Goal: Task Accomplishment & Management: Manage account settings

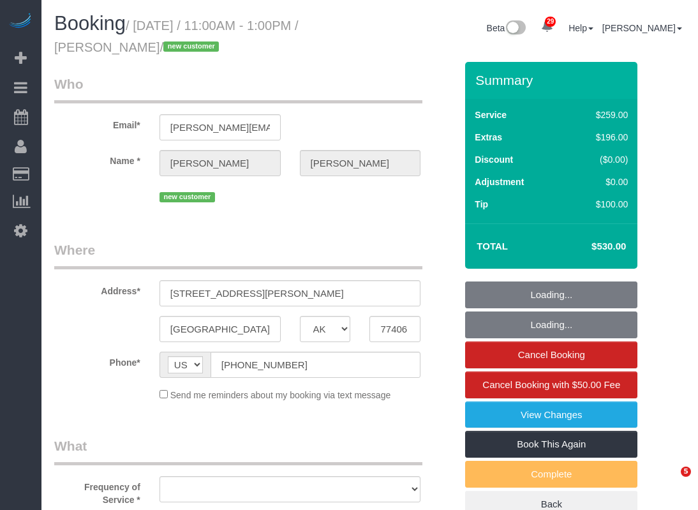
select select "[GEOGRAPHIC_DATA]"
select select "string:fspay-82aa78ac-19f2-472c-81bb-9d3fc1399b49"
select select "object:1724"
select select "3"
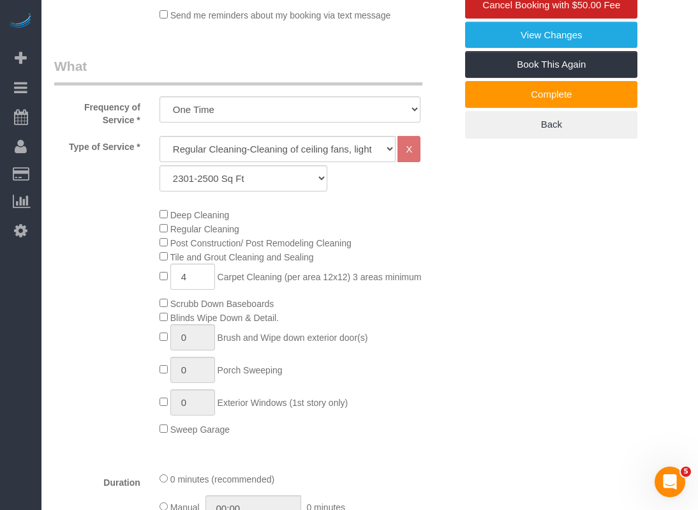
scroll to position [383, 0]
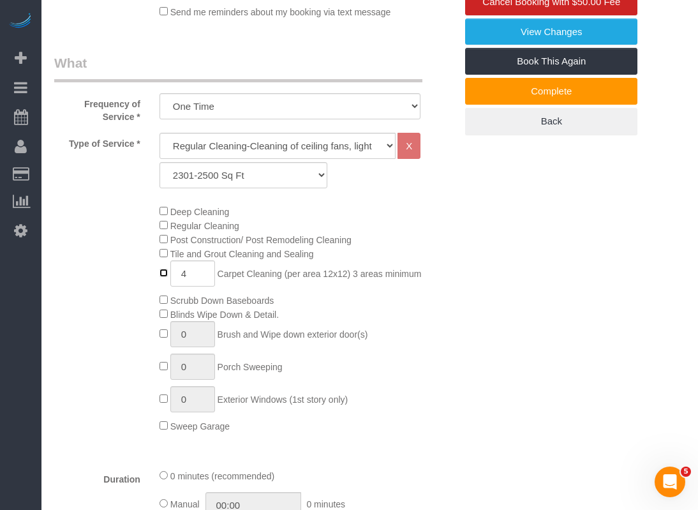
type input "0"
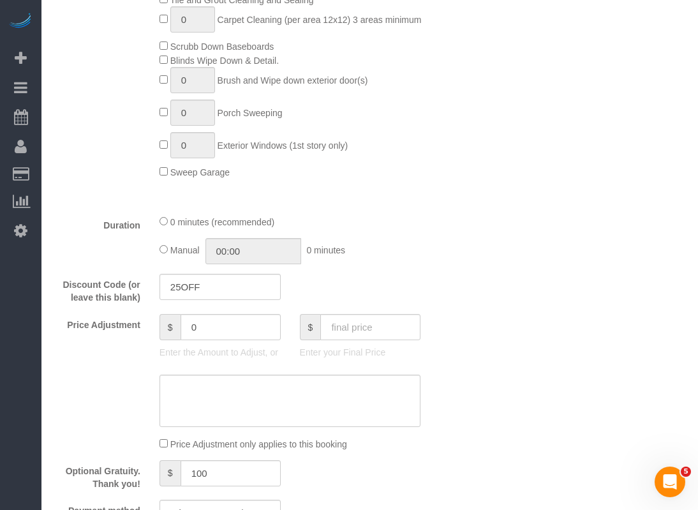
scroll to position [638, 0]
drag, startPoint x: 255, startPoint y: 329, endPoint x: 172, endPoint y: 329, distance: 83.6
click at [172, 329] on div "$ 0" at bounding box center [220, 326] width 121 height 26
type input "-25"
click at [197, 376] on textarea at bounding box center [291, 399] width 262 height 52
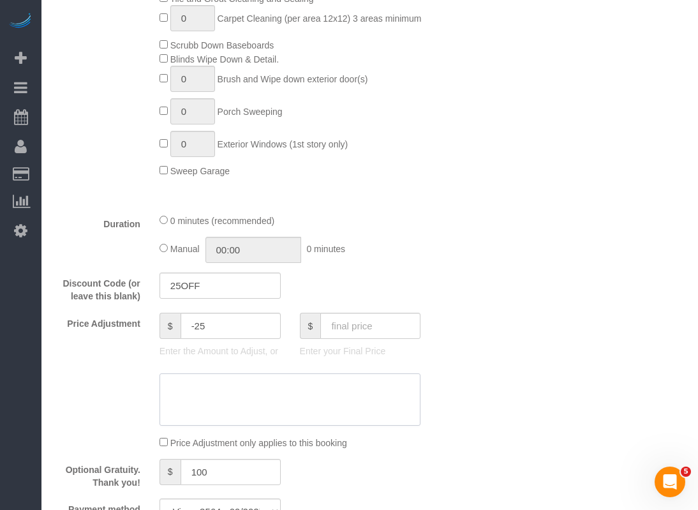
click at [199, 387] on textarea at bounding box center [291, 399] width 262 height 52
type textarea "$25 discount, carpet crew was not able to show up"
click at [539, 248] on div "Who Email* [PERSON_NAME][EMAIL_ADDRESS][PERSON_NAME][DOMAIN_NAME] Name * [PERSO…" at bounding box center [369, 346] width 631 height 1845
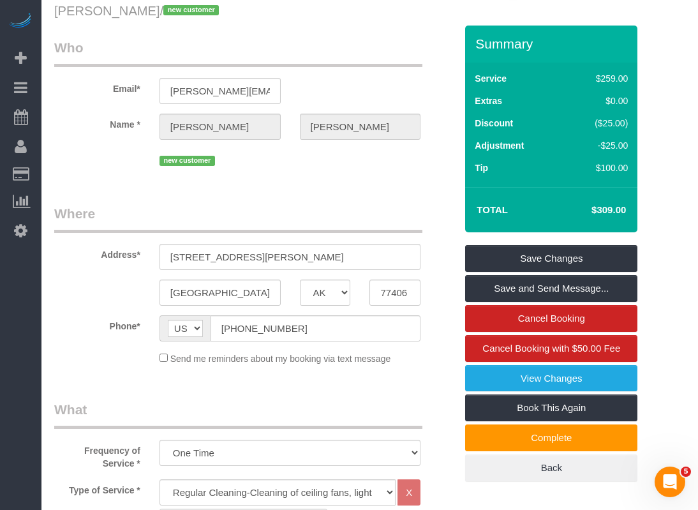
scroll to position [64, 0]
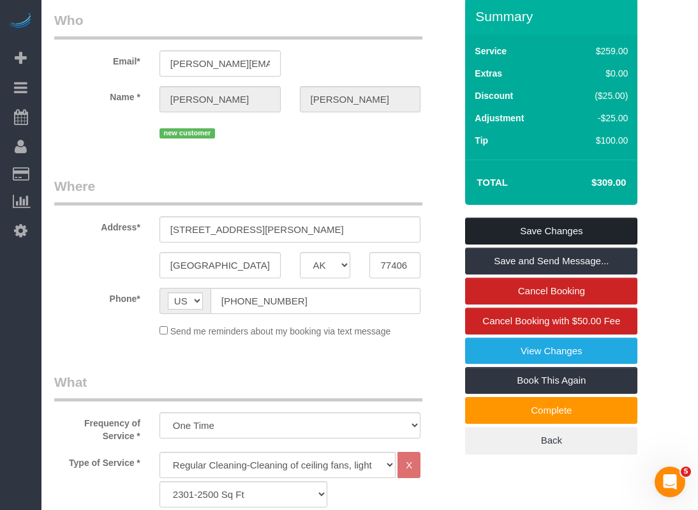
click at [592, 233] on link "Save Changes" at bounding box center [551, 231] width 172 height 27
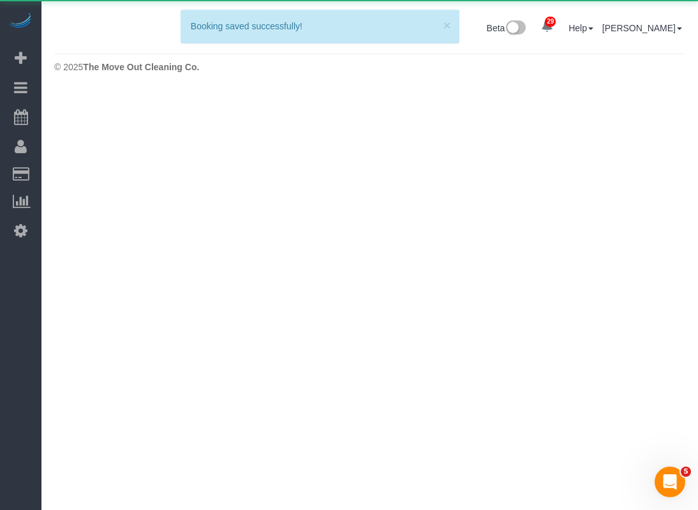
scroll to position [0, 0]
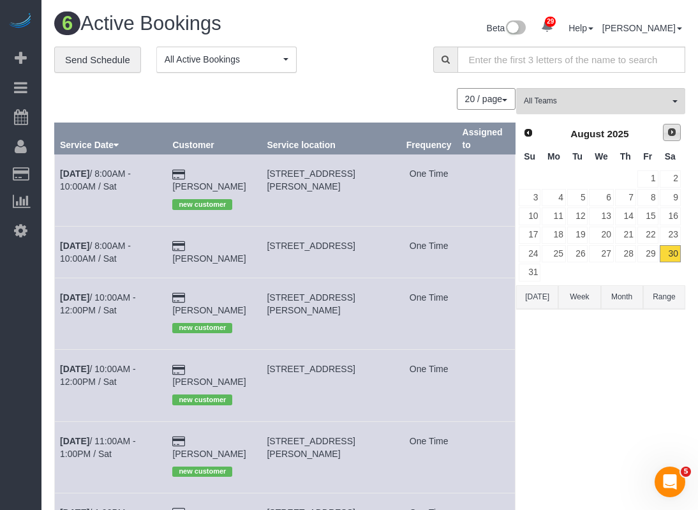
click at [670, 137] on span "Next" at bounding box center [672, 132] width 10 height 10
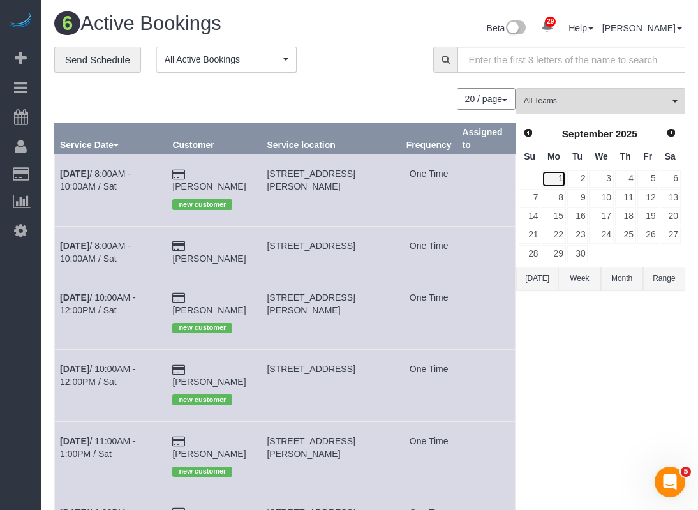
click at [553, 177] on link "1" at bounding box center [554, 178] width 24 height 17
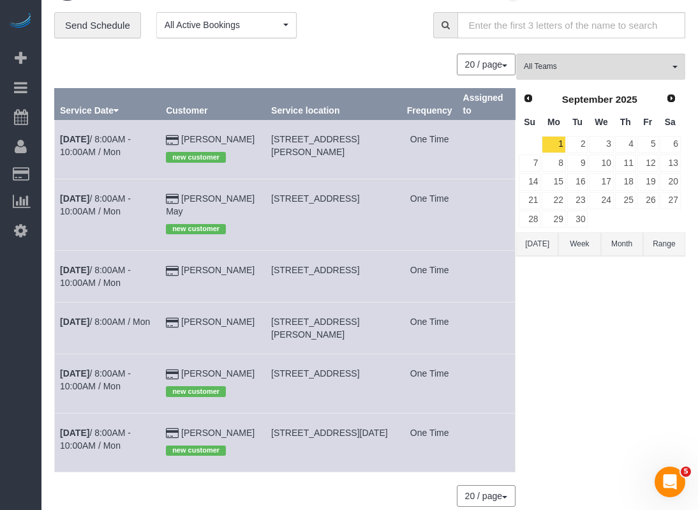
scroll to position [64, 0]
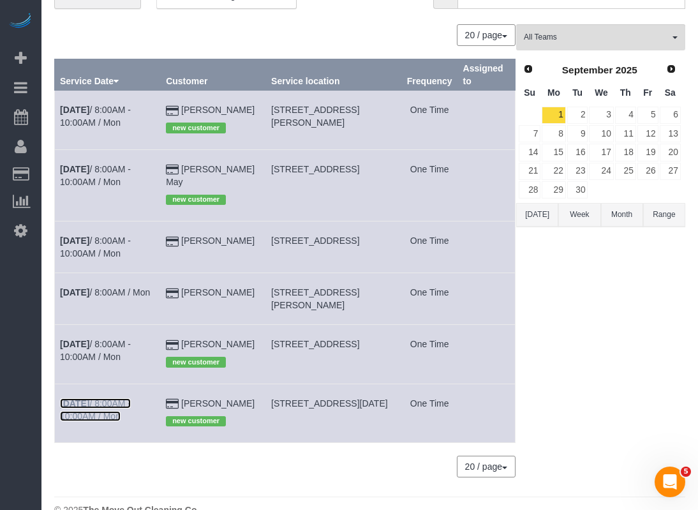
click at [121, 402] on link "[DATE] 8:00AM - 10:00AM / Mon" at bounding box center [95, 409] width 71 height 23
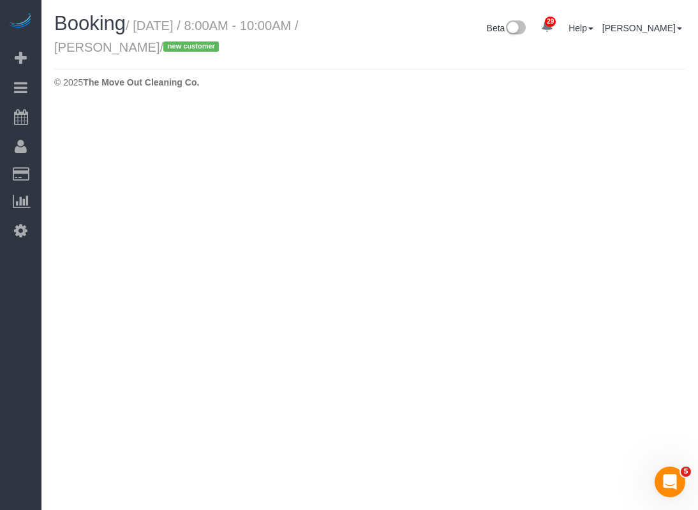
select select "[GEOGRAPHIC_DATA]"
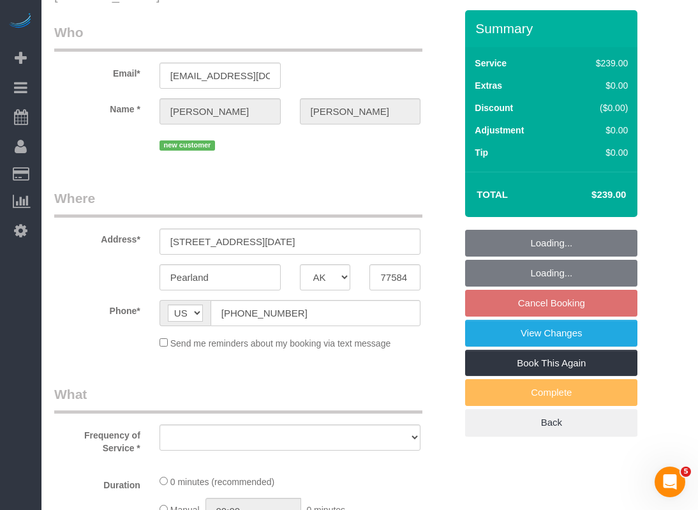
select select "object:2342"
select select "string:fspay-7d05447b-f93f-4b53-acac-7b317feef7c4"
select select "3"
select select "spot47"
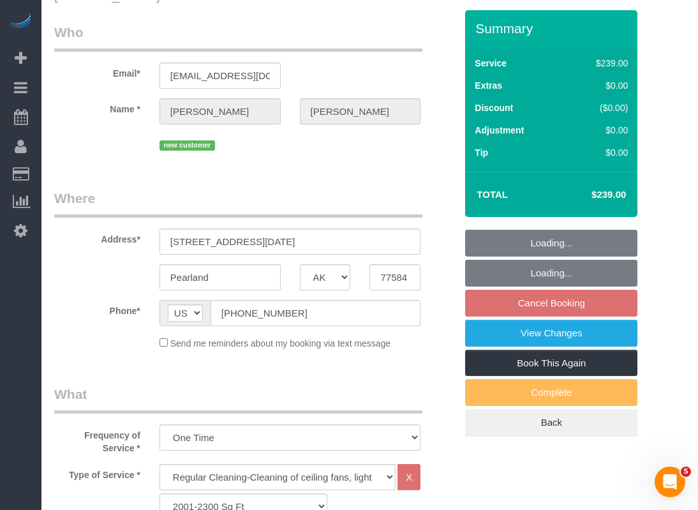
scroll to position [64, 0]
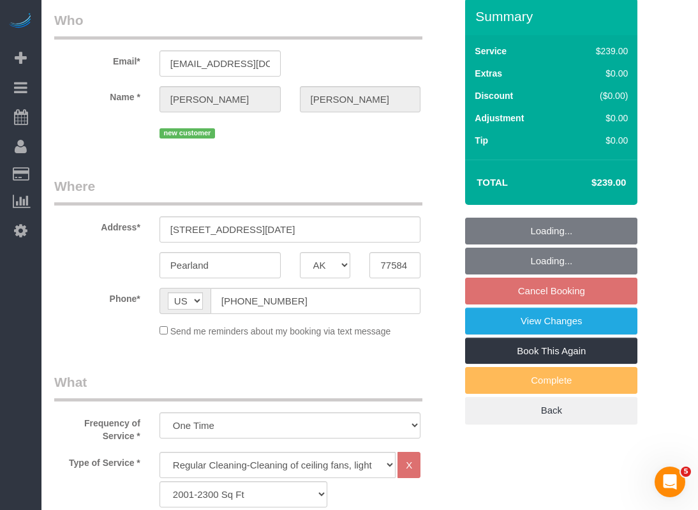
select select "object:2420"
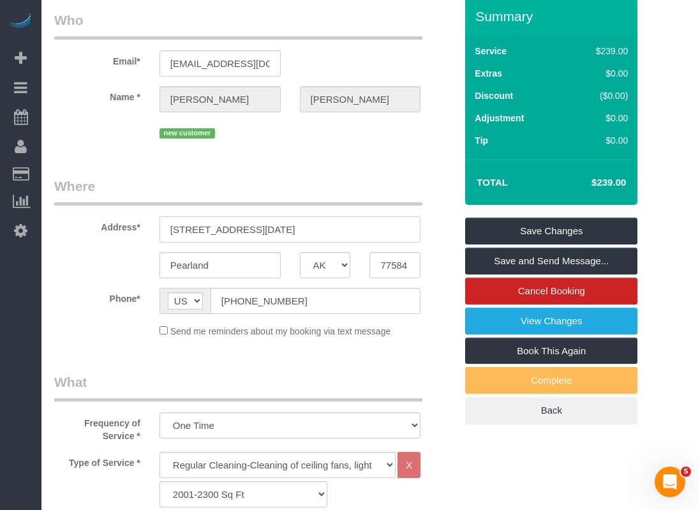
drag, startPoint x: 347, startPoint y: 227, endPoint x: 391, endPoint y: 227, distance: 44.0
click at [391, 227] on input "[STREET_ADDRESS][DATE]" at bounding box center [291, 229] width 262 height 26
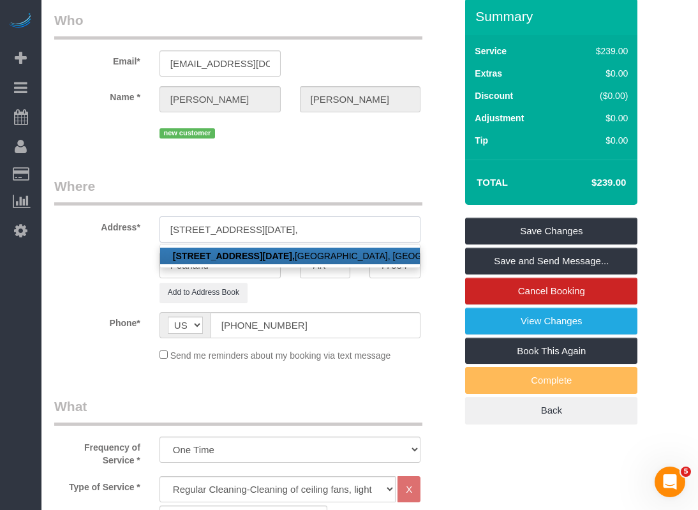
type input "[STREET_ADDRESS][DATE],"
click at [408, 200] on legend "Where" at bounding box center [238, 191] width 368 height 29
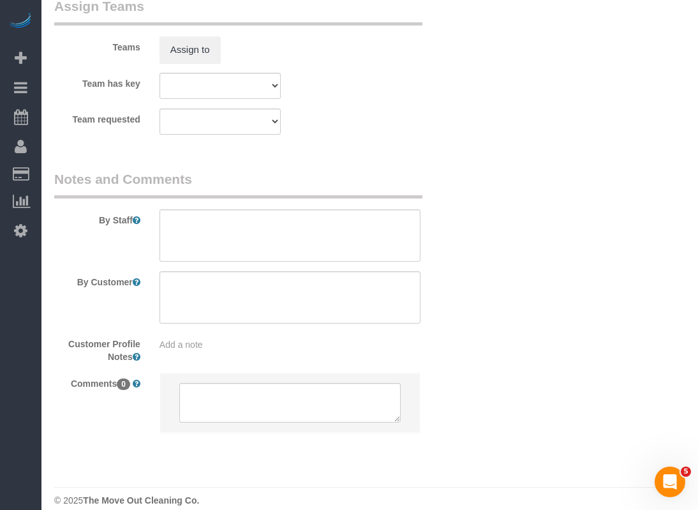
scroll to position [1305, 0]
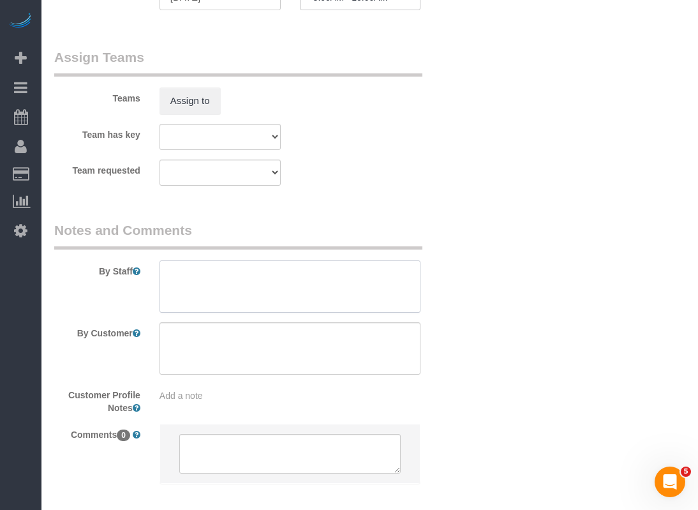
click at [359, 296] on textarea at bounding box center [291, 286] width 262 height 52
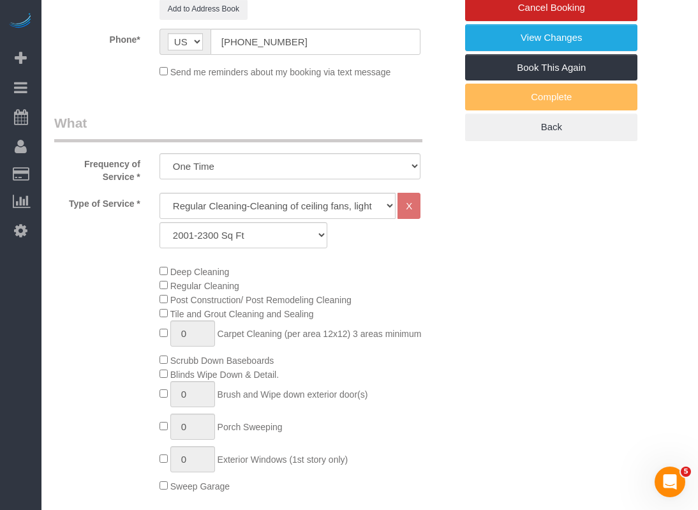
scroll to position [92, 0]
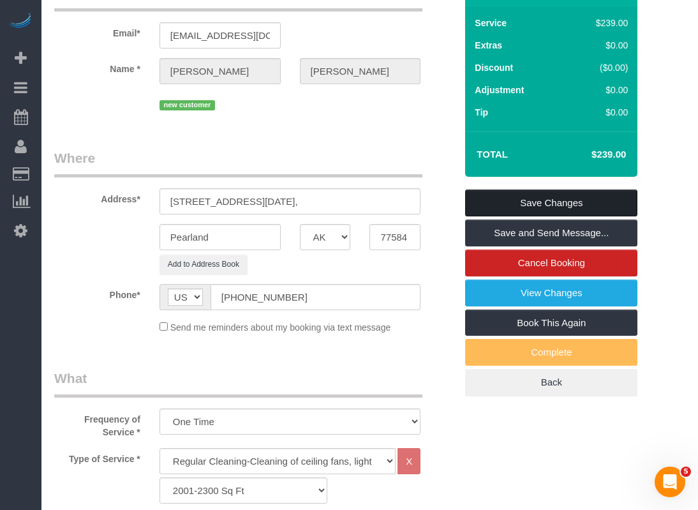
type textarea "home will be unlocked"
click at [500, 193] on link "Save Changes" at bounding box center [551, 203] width 172 height 27
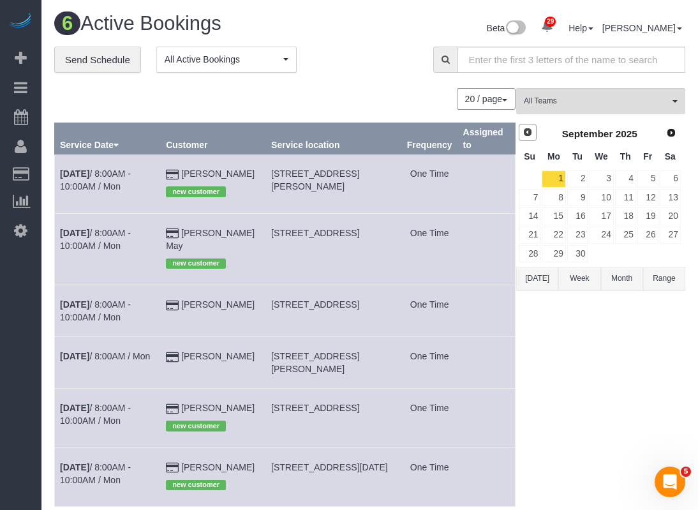
click at [524, 133] on span "Prev" at bounding box center [528, 132] width 10 height 10
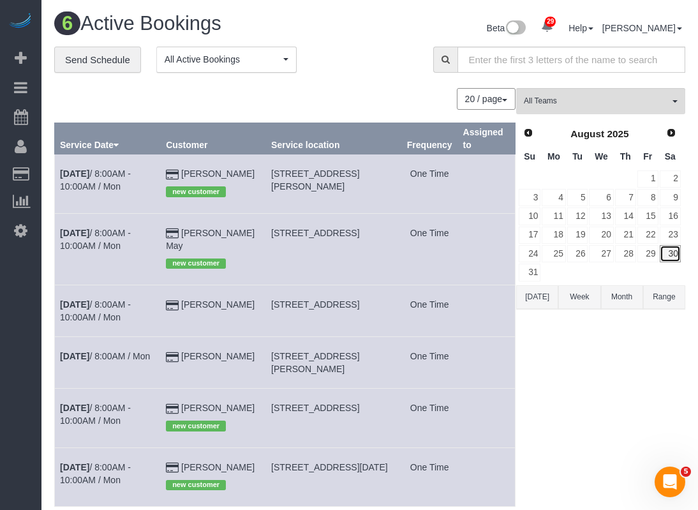
click at [670, 246] on link "30" at bounding box center [670, 253] width 21 height 17
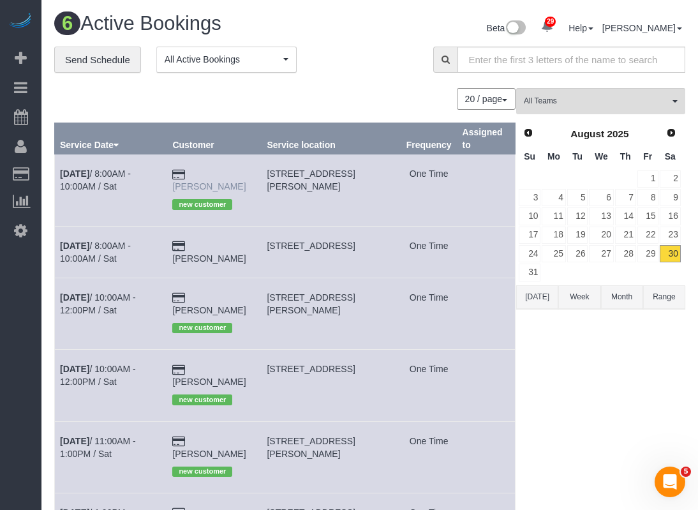
drag, startPoint x: 262, startPoint y: 169, endPoint x: 202, endPoint y: 169, distance: 60.0
click at [202, 169] on td "[PERSON_NAME] new customer" at bounding box center [214, 189] width 94 height 71
copy link "[PERSON_NAME]"
drag, startPoint x: 272, startPoint y: 172, endPoint x: 355, endPoint y: 172, distance: 83.0
click at [355, 172] on td "[STREET_ADDRESS][PERSON_NAME]" at bounding box center [331, 189] width 139 height 71
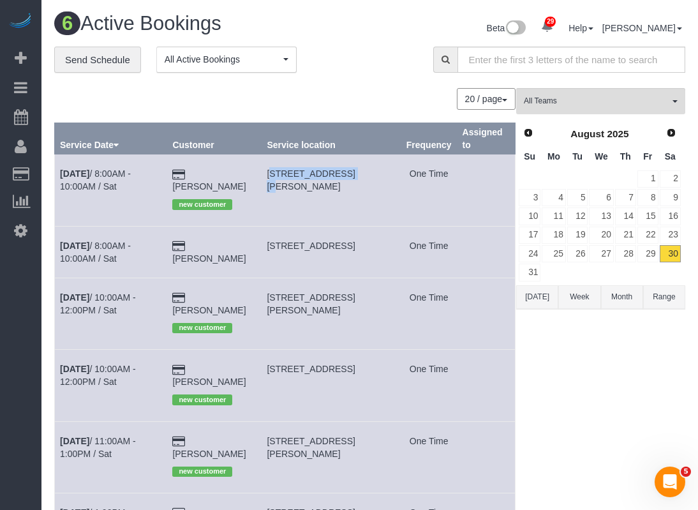
copy span "[STREET_ADDRESS][PERSON_NAME]"
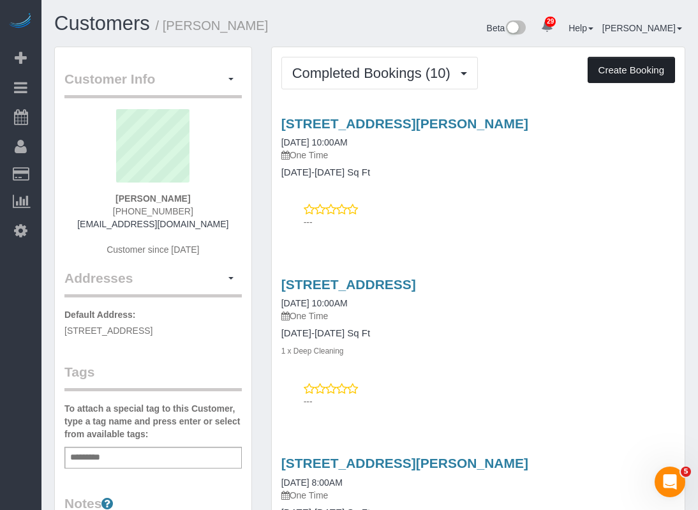
click at [607, 73] on button "Create Booking" at bounding box center [631, 70] width 87 height 27
select select "[GEOGRAPHIC_DATA]"
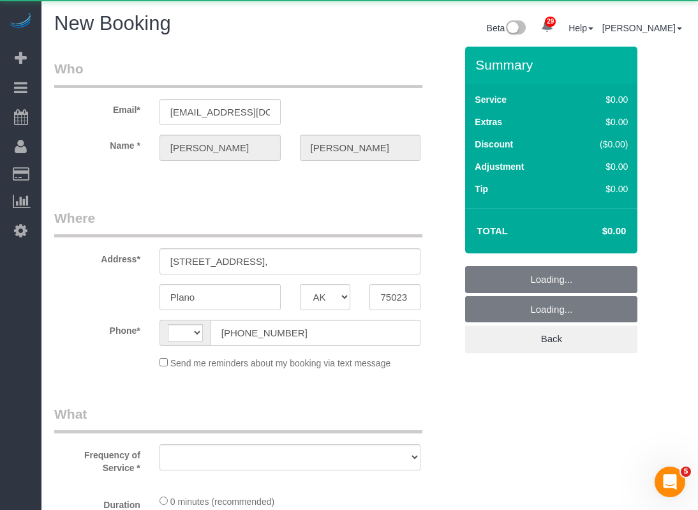
select select "string:US"
select select "object:1392"
select select "string:fspay-d2ff4b42-4623-44f7-b64d-f1808453b140"
select select "3"
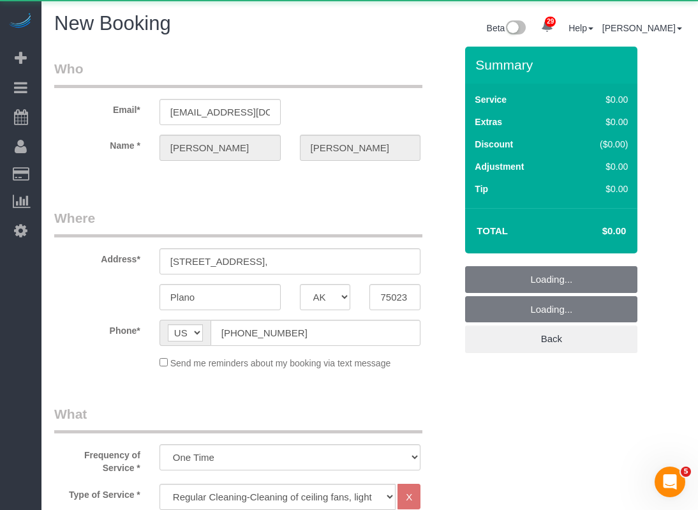
select select "object:1462"
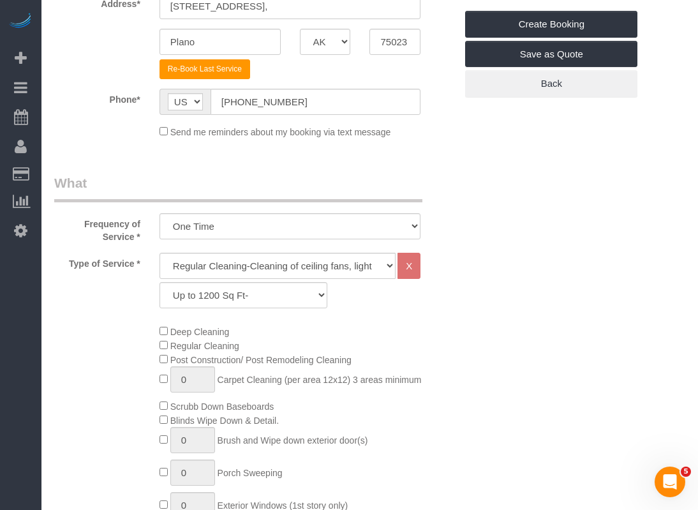
scroll to position [64, 0]
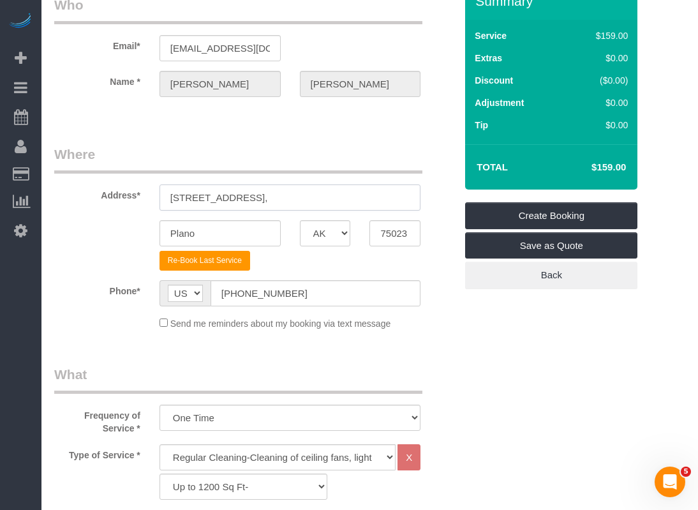
drag, startPoint x: 314, startPoint y: 191, endPoint x: 124, endPoint y: 198, distance: 189.7
click at [124, 198] on div "Address* 6513 Caddo Ct," at bounding box center [255, 178] width 421 height 66
paste input "510 Sierra Dr, Desoto, TX 75115"
drag, startPoint x: 231, startPoint y: 195, endPoint x: 261, endPoint y: 199, distance: 30.2
click at [261, 199] on input "510 Sierra Dr, Desoto, TX 75115" at bounding box center [291, 197] width 262 height 26
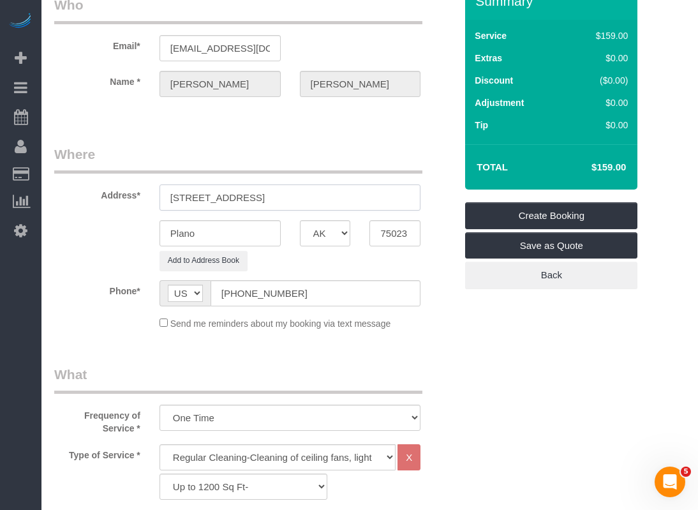
type input "510 Sierra Dr, , TX 75115"
drag, startPoint x: 162, startPoint y: 236, endPoint x: 92, endPoint y: 236, distance: 70.2
click at [92, 236] on div "Plano AK AL AR AZ CA CO CT DC DE FL GA HI IA ID IL IN KS KY LA MA MD ME MI MN M…" at bounding box center [255, 233] width 421 height 26
paste input "Desot"
type input "Desoto"
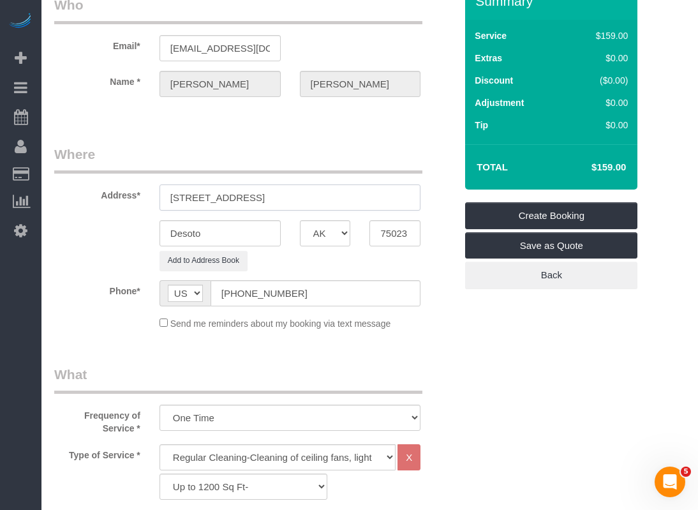
drag, startPoint x: 283, startPoint y: 202, endPoint x: 252, endPoint y: 197, distance: 31.1
click at [252, 197] on input "510 Sierra Dr, , TX 75115" at bounding box center [291, 197] width 262 height 26
type input "510 Sierra Dr, , TX"
drag, startPoint x: 409, startPoint y: 234, endPoint x: 370, endPoint y: 234, distance: 38.9
click at [370, 234] on input "75023" at bounding box center [395, 233] width 51 height 26
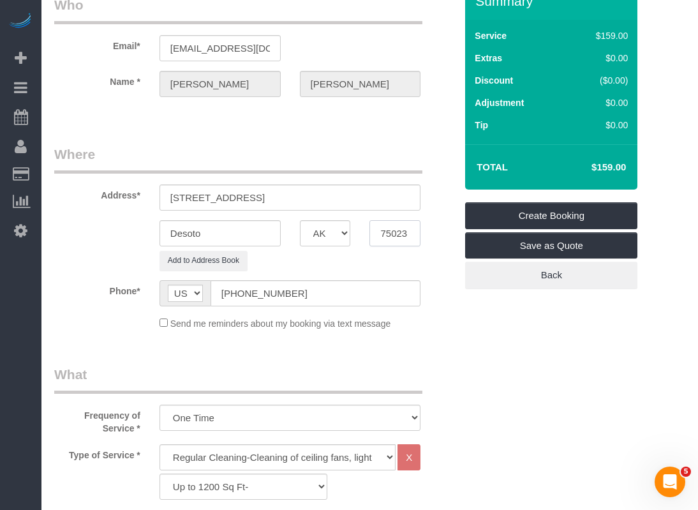
paste input "115"
type input "75115"
drag, startPoint x: 321, startPoint y: 201, endPoint x: 227, endPoint y: 201, distance: 93.8
click at [227, 201] on input "510 Sierra Dr, , TX" at bounding box center [291, 197] width 262 height 26
type input "510 Sierra Dr"
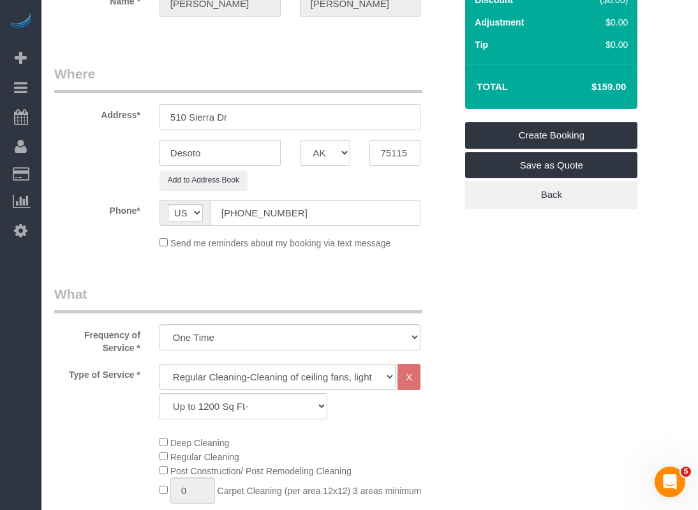
scroll to position [191, 0]
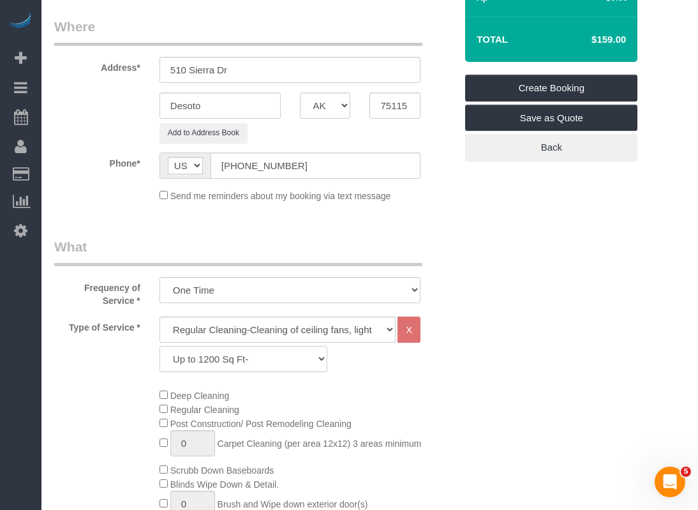
click at [265, 358] on select "Up to 1200 Sq Ft- 1201-1500 Sq Ft 1501-1800 Sq Ft 1801-2000 Sq Ft 2001-2300 Sq …" at bounding box center [244, 359] width 168 height 26
select select "60"
click at [160, 346] on select "Up to 1200 Sq Ft- 1201-1500 Sq Ft 1501-1800 Sq Ft 1801-2000 Sq Ft 2001-2300 Sq …" at bounding box center [244, 359] width 168 height 26
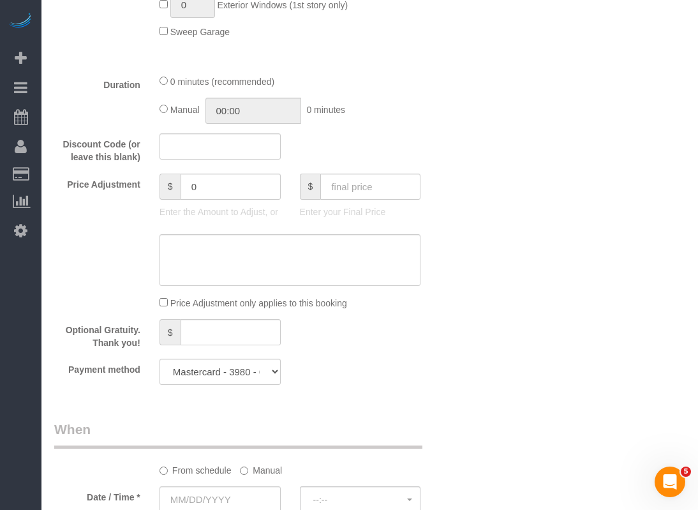
scroll to position [894, 0]
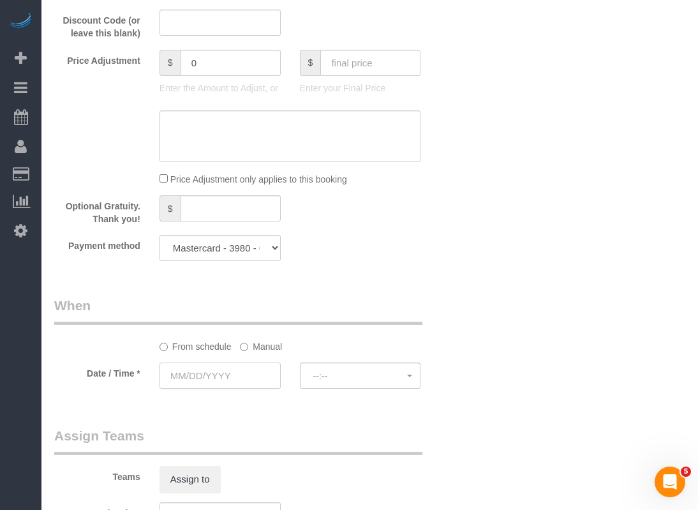
click at [254, 375] on input "text" at bounding box center [220, 376] width 121 height 26
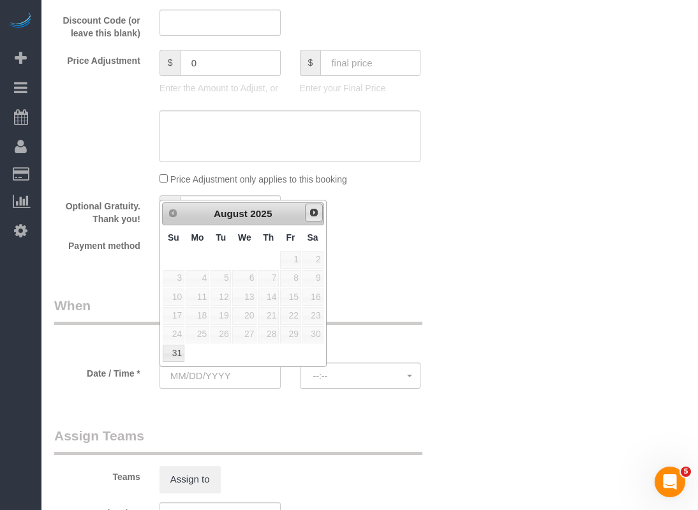
click at [319, 212] on span "Next" at bounding box center [314, 212] width 10 height 10
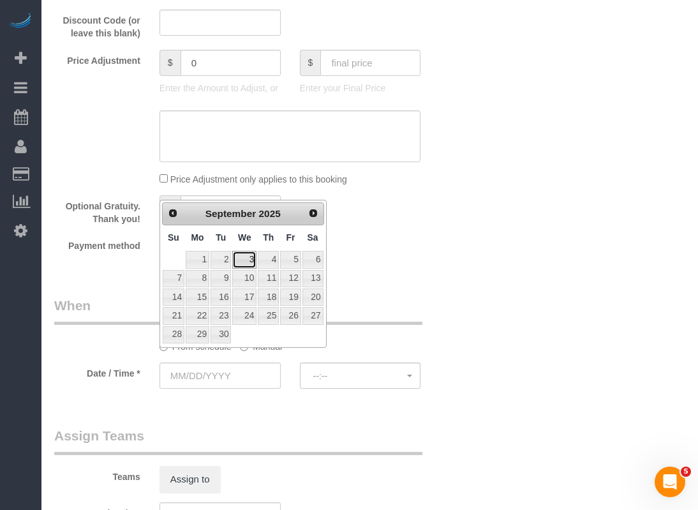
click at [255, 260] on link "3" at bounding box center [244, 259] width 24 height 17
type input "09/03/2025"
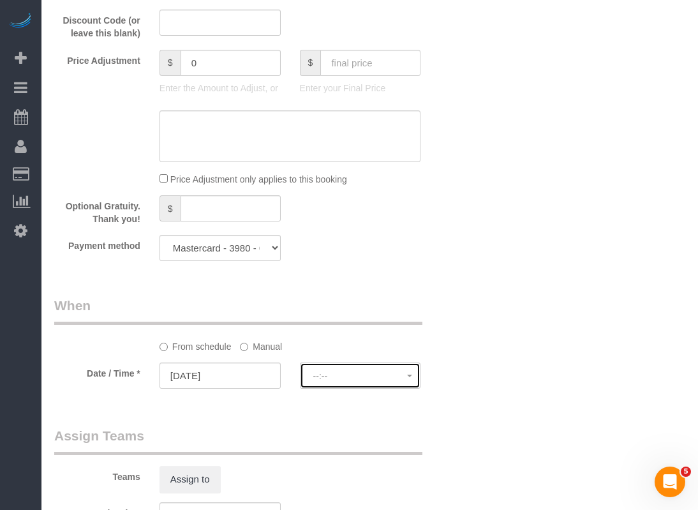
click at [334, 375] on span "--:--" at bounding box center [360, 376] width 94 height 10
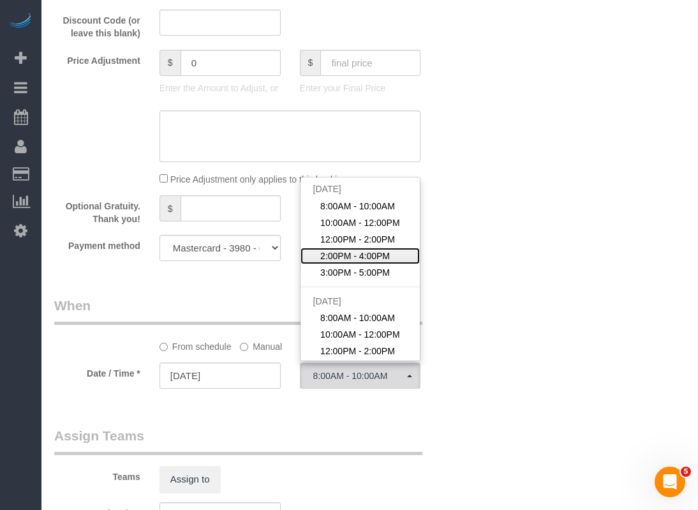
click at [356, 253] on span "2:00PM - 4:00PM" at bounding box center [355, 256] width 70 height 13
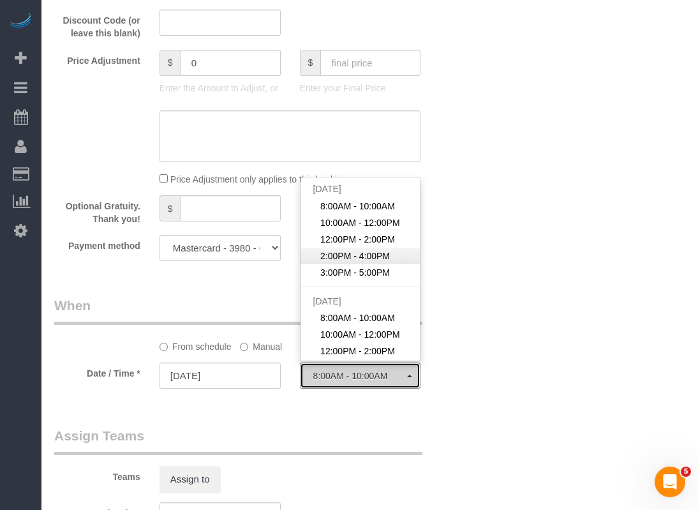
select select "spot4"
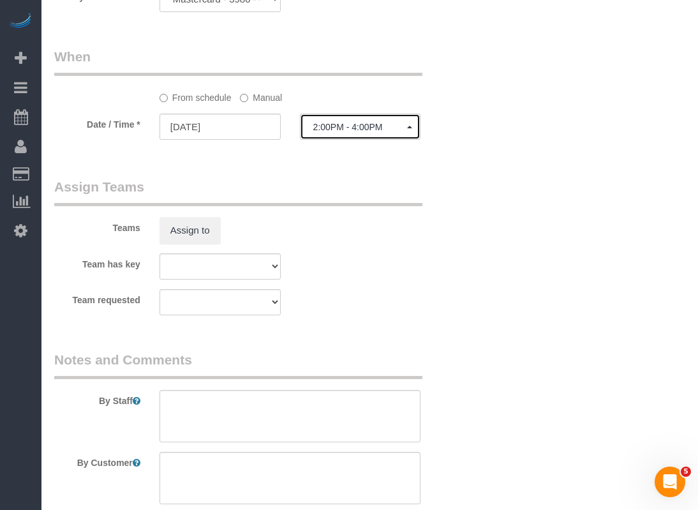
scroll to position [1149, 0]
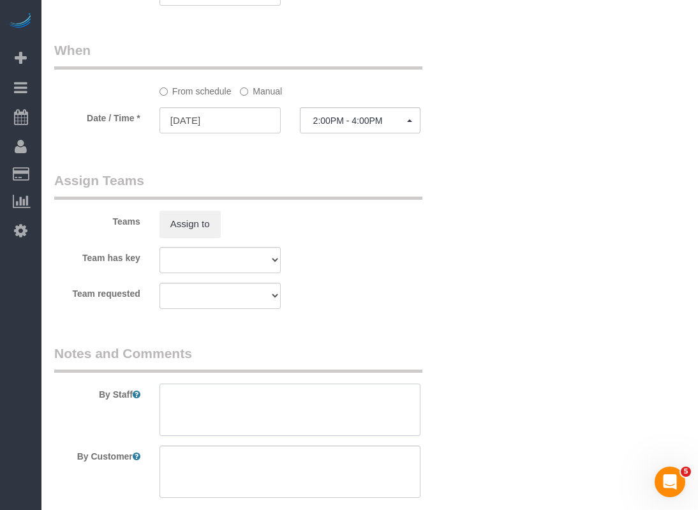
click at [234, 422] on textarea at bounding box center [291, 410] width 262 height 52
paste textarea "1665 sq feet"
drag, startPoint x: 314, startPoint y: 395, endPoint x: 292, endPoint y: 395, distance: 21.7
click at [292, 395] on textarea at bounding box center [291, 410] width 262 height 52
paste textarea "lockbox 1326"
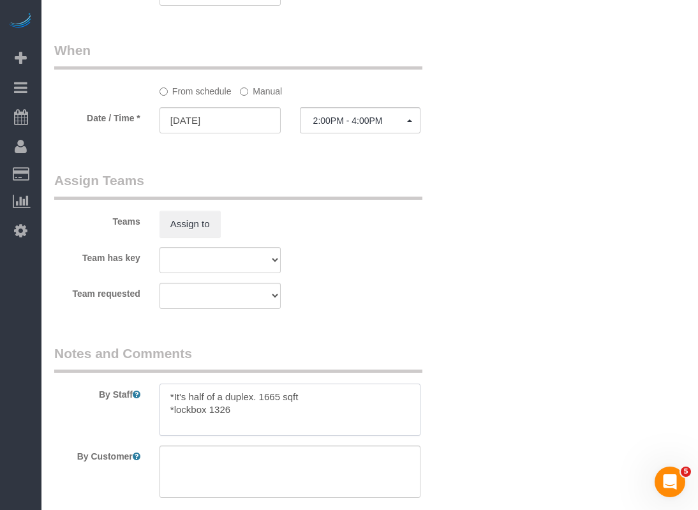
click at [175, 410] on textarea at bounding box center [291, 410] width 262 height 52
click at [214, 410] on textarea at bounding box center [291, 410] width 262 height 52
type textarea "*It's half of a duplex. 1665 sqft *Lockbox 1326"
click at [298, 361] on legend "Notes and Comments" at bounding box center [238, 358] width 368 height 29
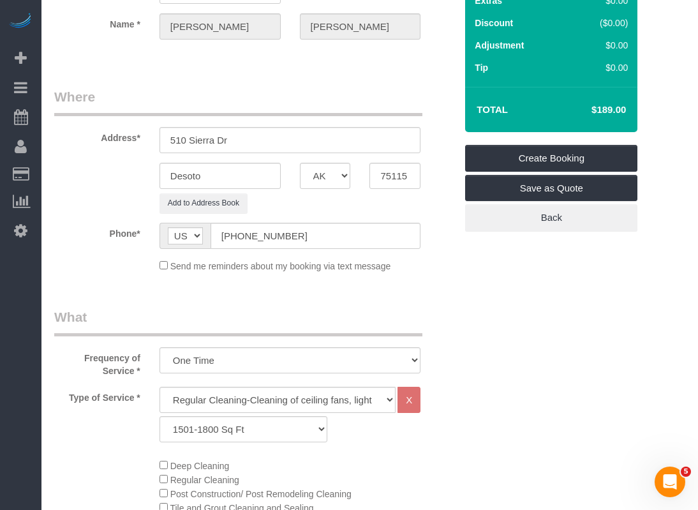
scroll to position [42, 0]
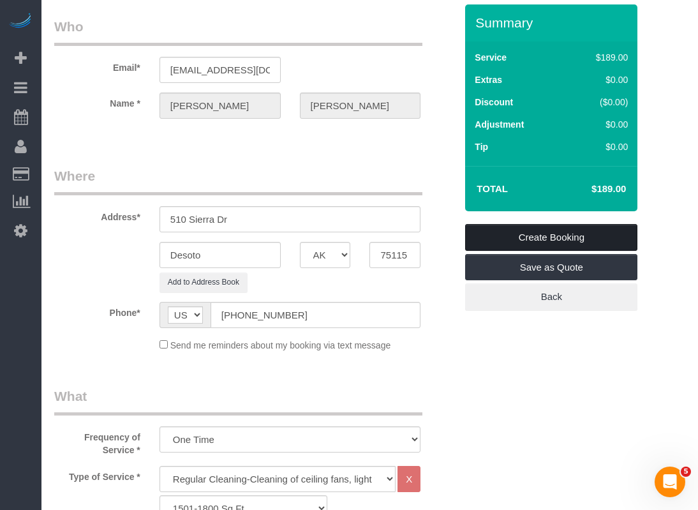
click at [544, 243] on link "Create Booking" at bounding box center [551, 237] width 172 height 27
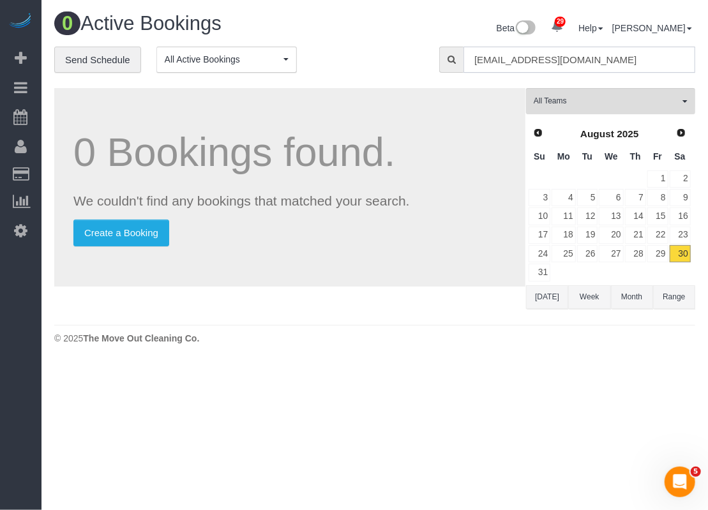
click at [620, 61] on input "angiehudson@judgefite.com" at bounding box center [579, 60] width 232 height 26
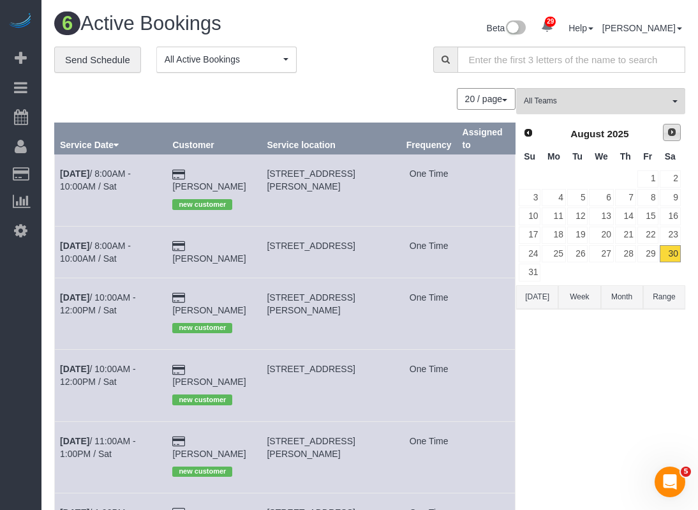
click at [680, 133] on link "Next" at bounding box center [672, 133] width 18 height 18
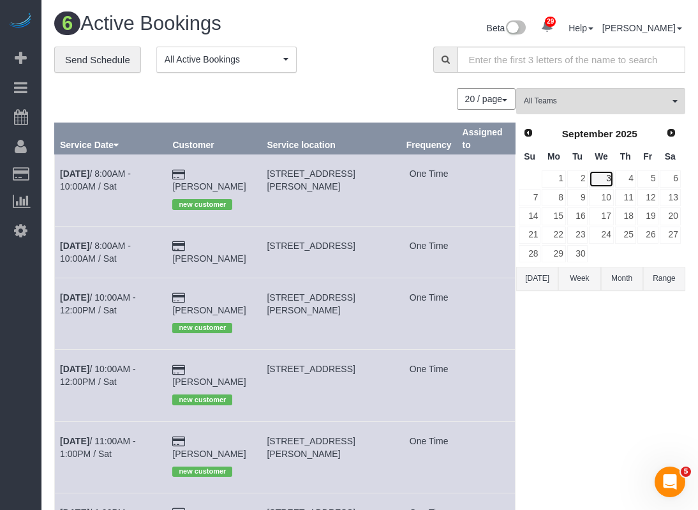
click at [611, 181] on link "3" at bounding box center [601, 178] width 24 height 17
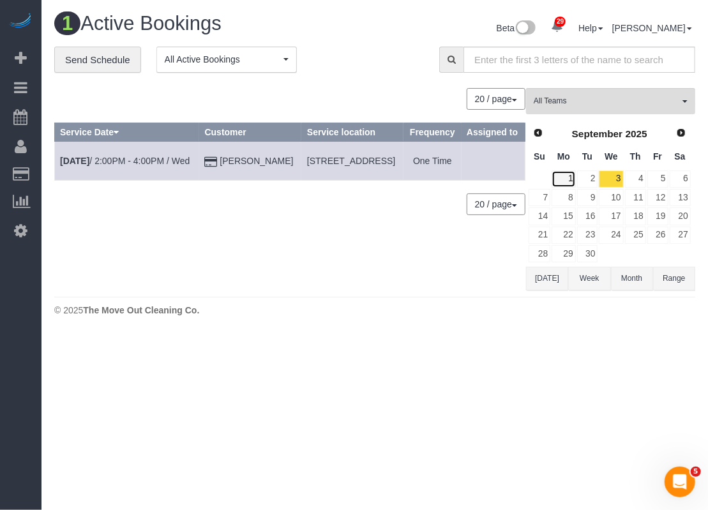
click at [575, 179] on link "1" at bounding box center [564, 178] width 24 height 17
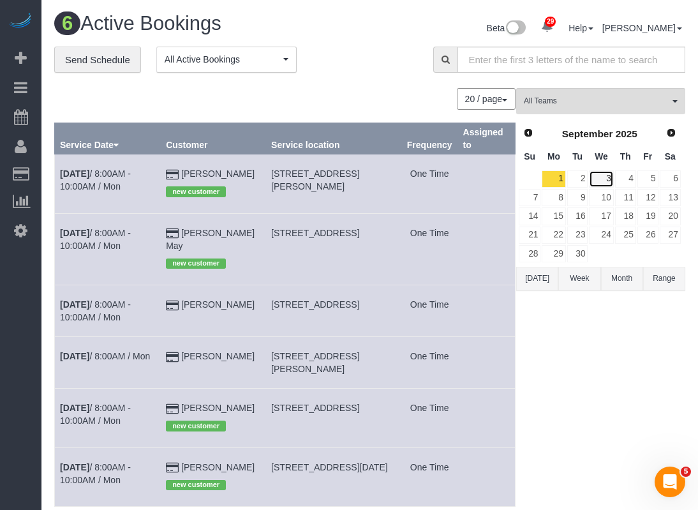
click at [590, 177] on link "3" at bounding box center [601, 178] width 24 height 17
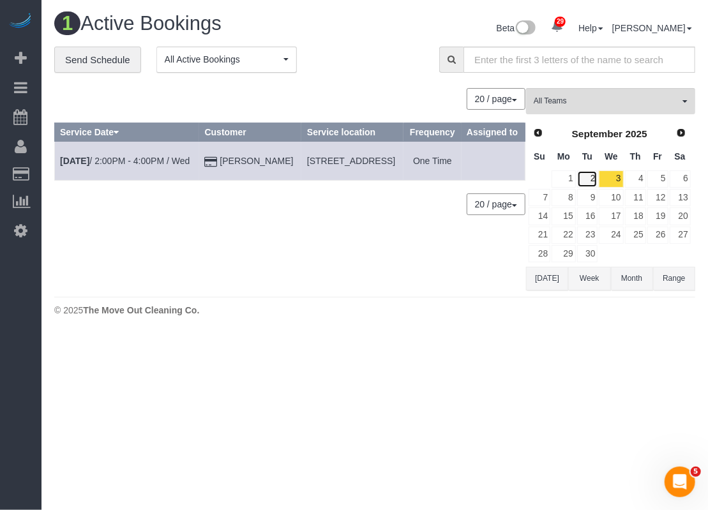
click at [587, 182] on link "2" at bounding box center [587, 178] width 21 height 17
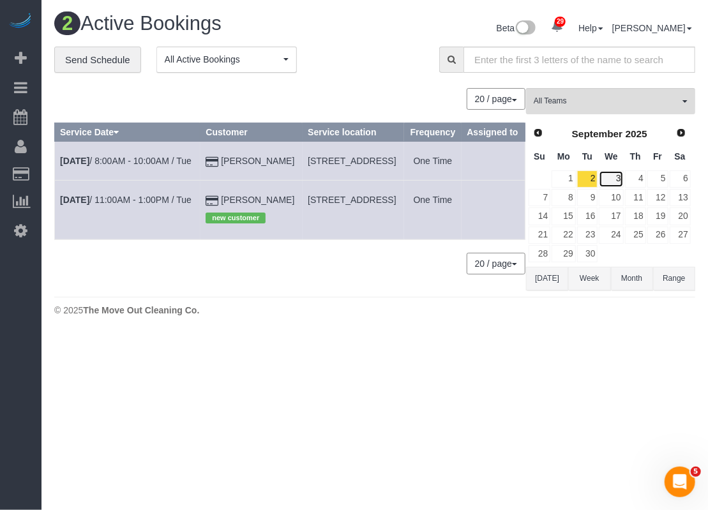
click at [612, 181] on link "3" at bounding box center [611, 178] width 24 height 17
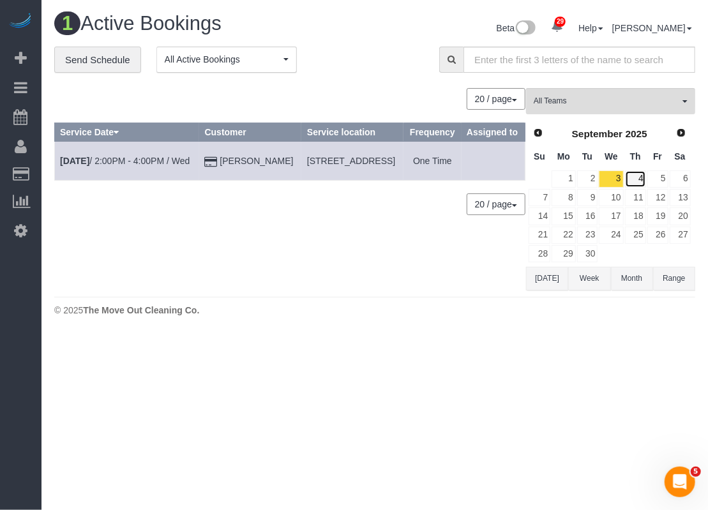
click at [631, 176] on link "4" at bounding box center [635, 178] width 21 height 17
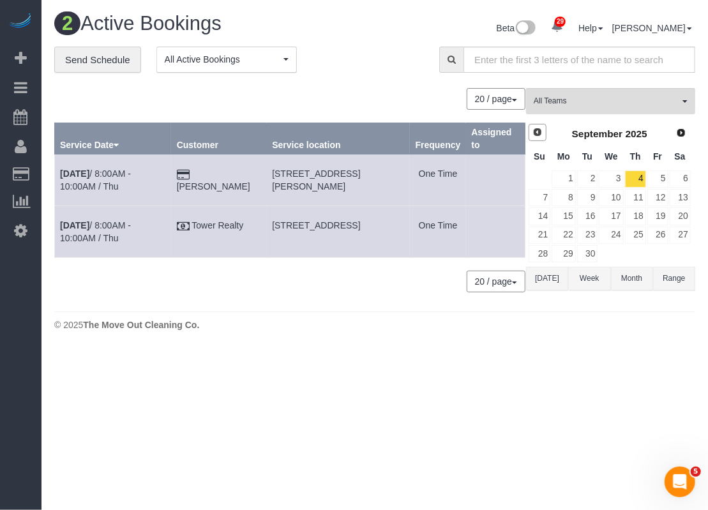
click at [542, 131] on span "Prev" at bounding box center [537, 132] width 10 height 10
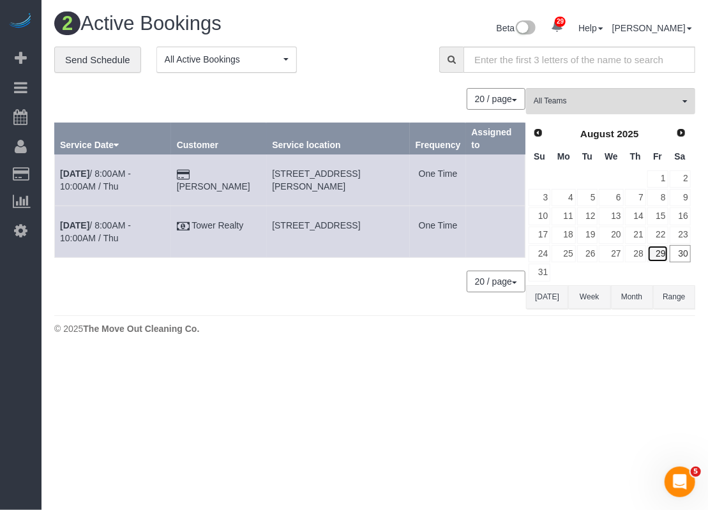
click at [657, 250] on link "29" at bounding box center [657, 253] width 21 height 17
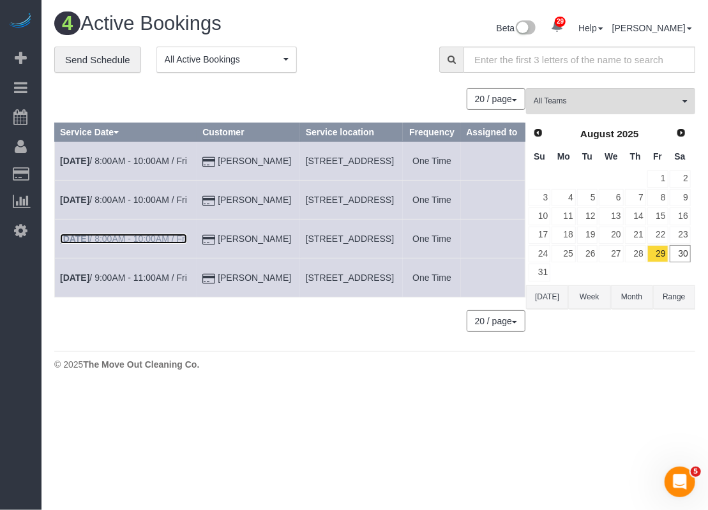
click at [153, 244] on link "Aug 29th / 8:00AM - 10:00AM / Fri" at bounding box center [123, 239] width 127 height 10
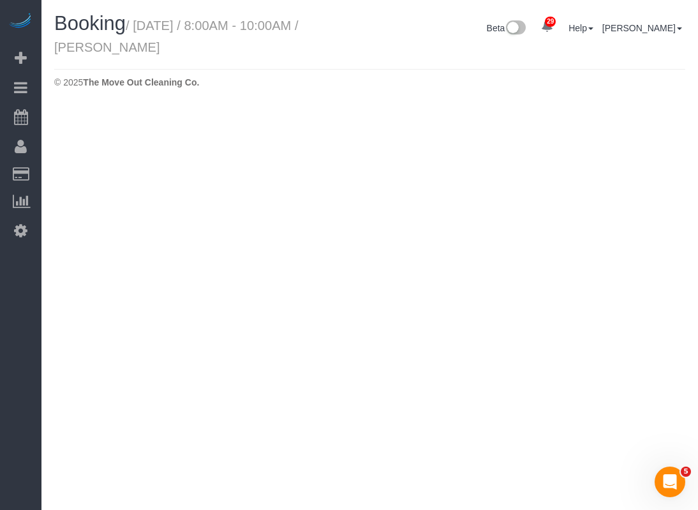
select select "[GEOGRAPHIC_DATA]"
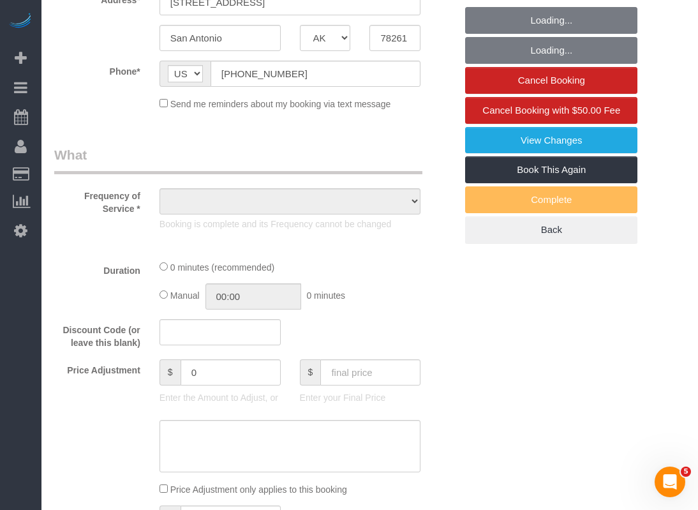
select select "object:2182"
select select "string:fspay-b8cbd459-4988-4c9b-a4fb-9f00f75c5b24"
select select "spot26"
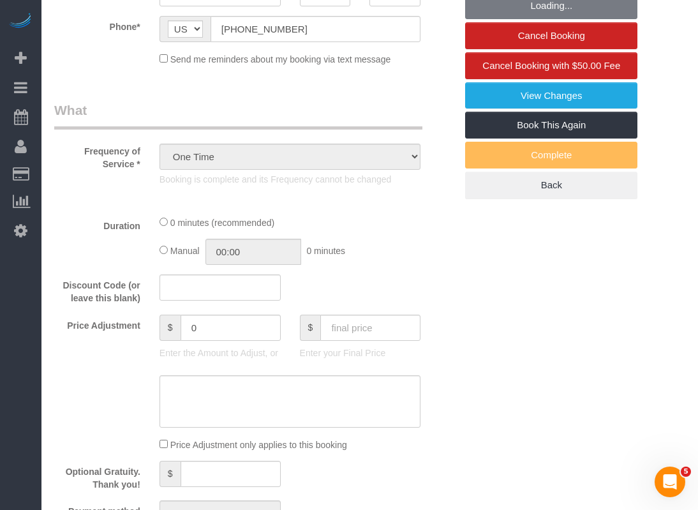
select select "object:2204"
select select "3"
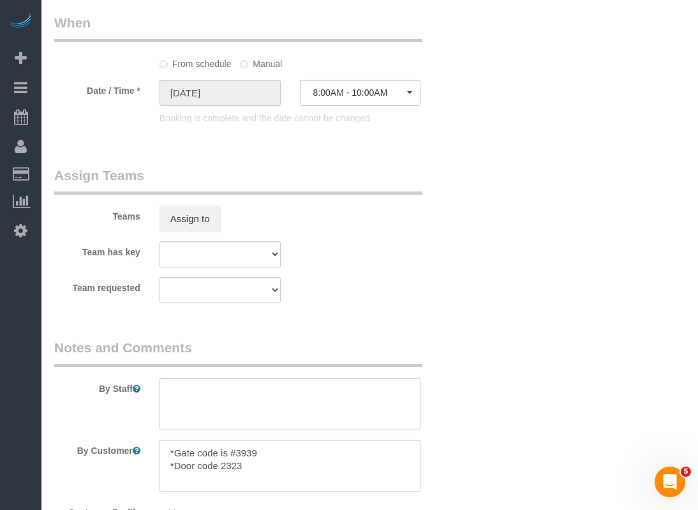
scroll to position [1213, 0]
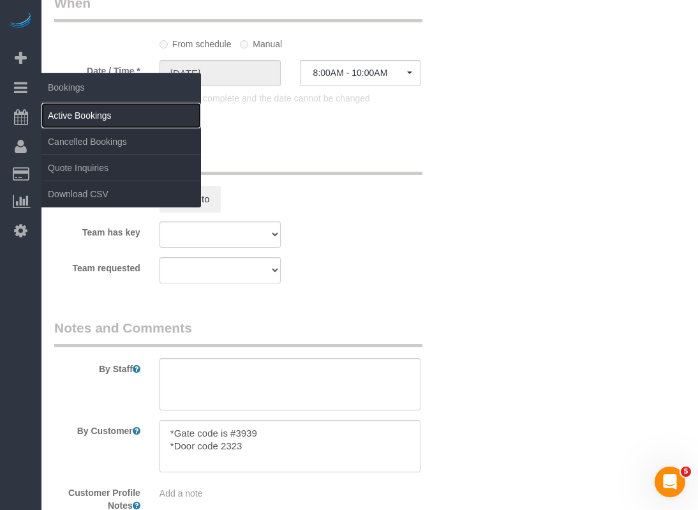
click at [70, 107] on link "Active Bookings" at bounding box center [121, 116] width 160 height 26
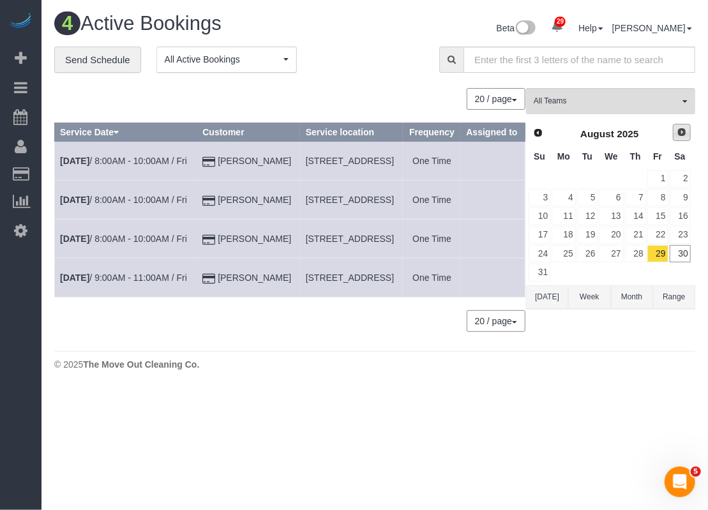
click at [680, 133] on span "Next" at bounding box center [682, 132] width 10 height 10
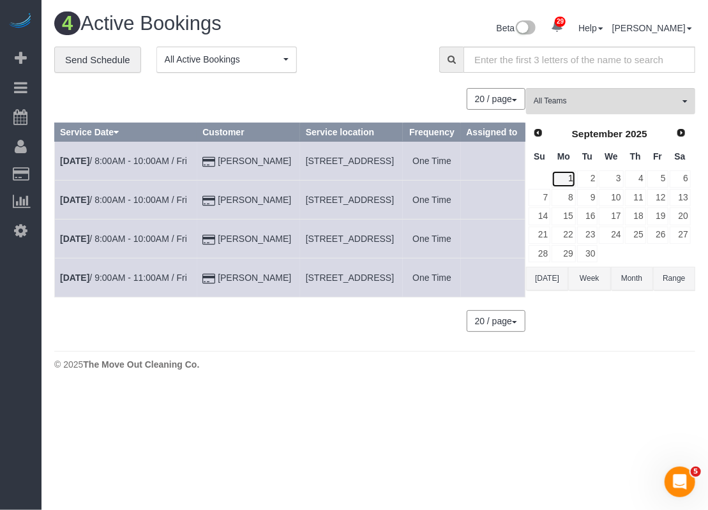
click at [569, 179] on link "1" at bounding box center [564, 178] width 24 height 17
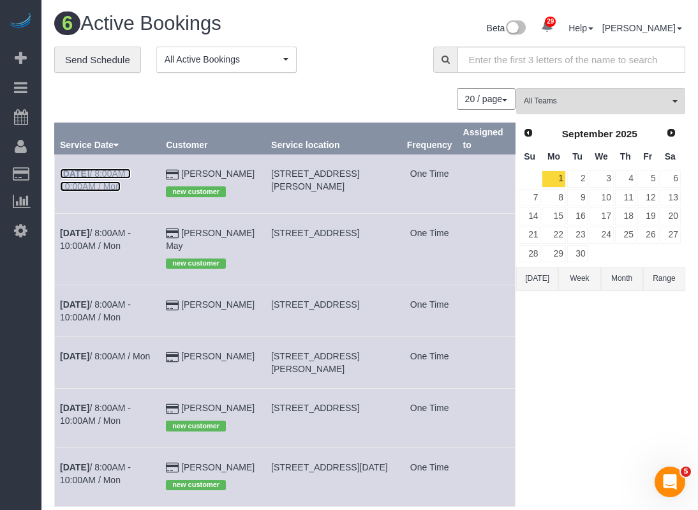
click at [116, 174] on link "[DATE] 8:00AM - 10:00AM / Mon" at bounding box center [95, 180] width 71 height 23
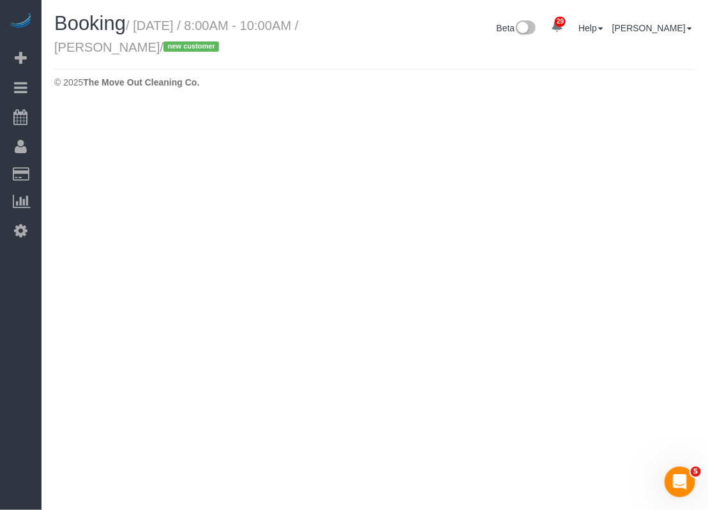
select select "[GEOGRAPHIC_DATA]"
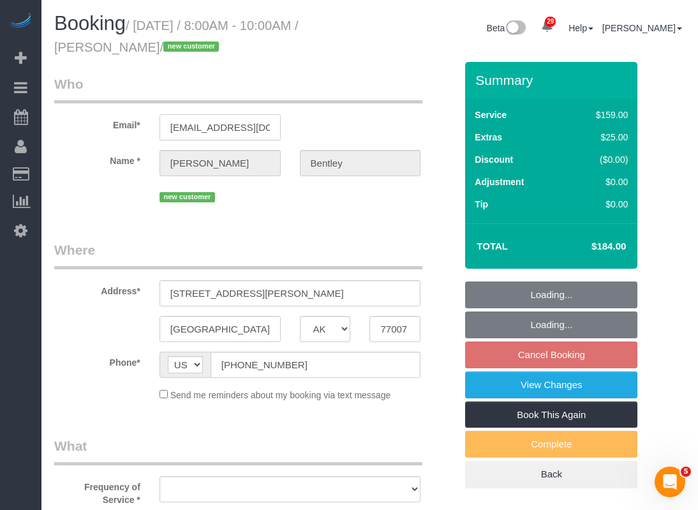
click at [245, 116] on input "abentley11@gmail.com" at bounding box center [220, 127] width 121 height 26
select select "object:3054"
select select "string:fspay-ee0500f6-1864-4bcf-b754-c17281913f2b"
select select "spot42"
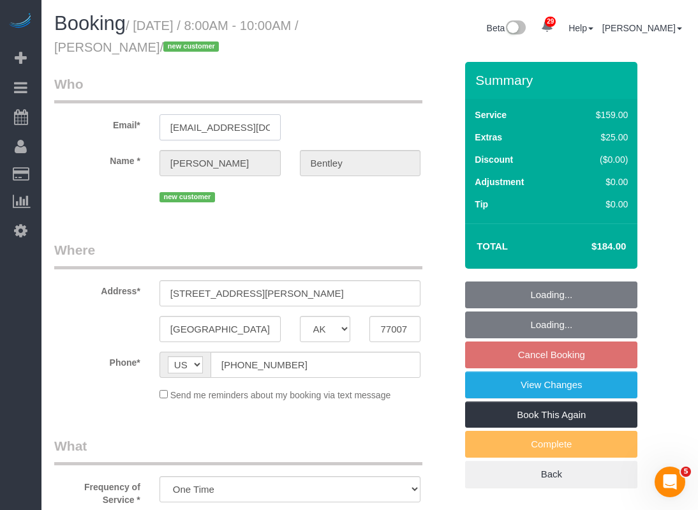
click at [245, 115] on input "abentley11@gmail.com" at bounding box center [220, 127] width 121 height 26
select select "object:3118"
select select "3"
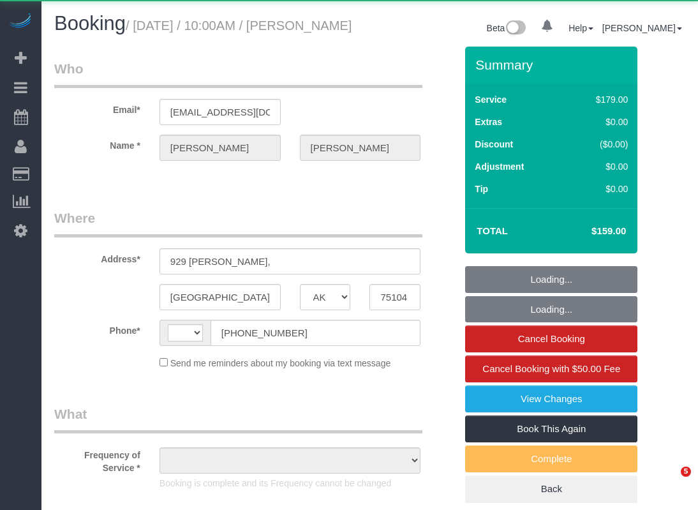
select select "[GEOGRAPHIC_DATA]"
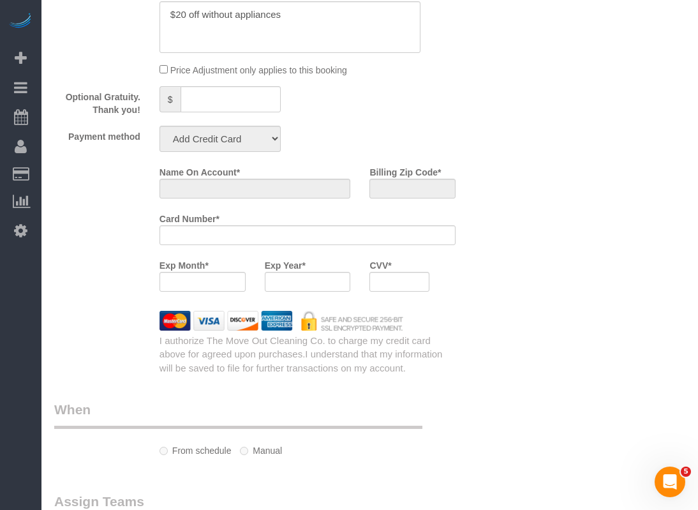
select select "object:833"
select select "string:US"
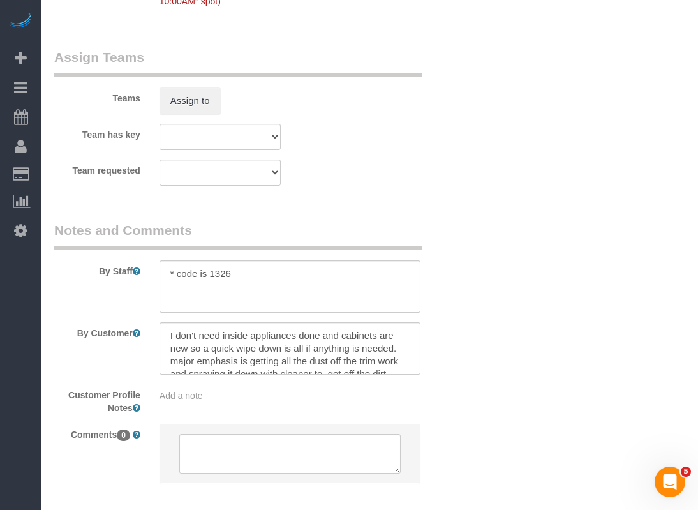
select select "string:fspay-d2ff4b42-4623-44f7-b64d-f1808453b140"
select select "3"
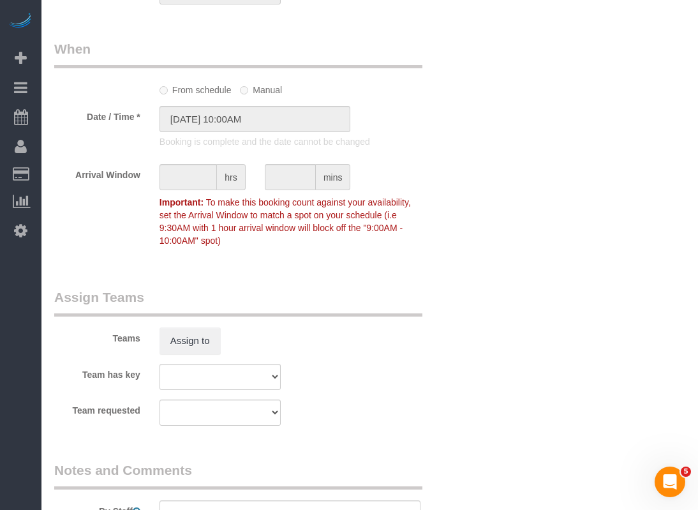
scroll to position [1087, 0]
